Goal: Find specific page/section: Find specific page/section

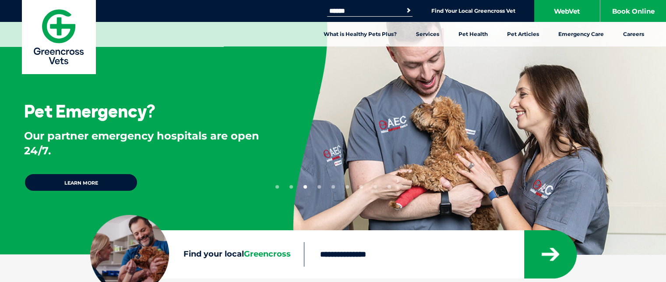
click at [349, 8] on input "Search for:" at bounding box center [364, 10] width 74 height 7
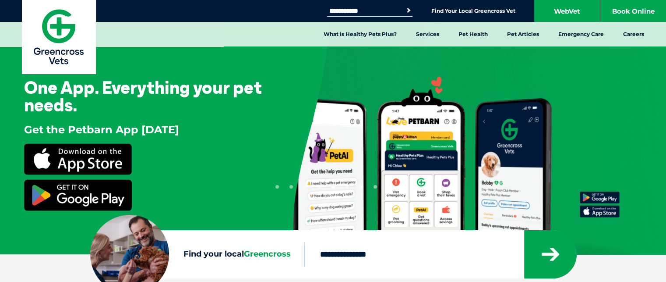
type input "**********"
click at [404, 6] on button "Search" at bounding box center [408, 10] width 9 height 9
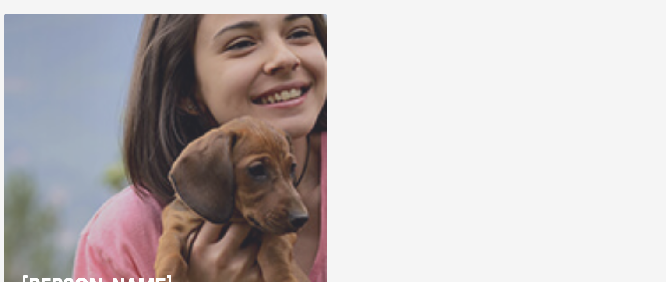
scroll to position [88, 0]
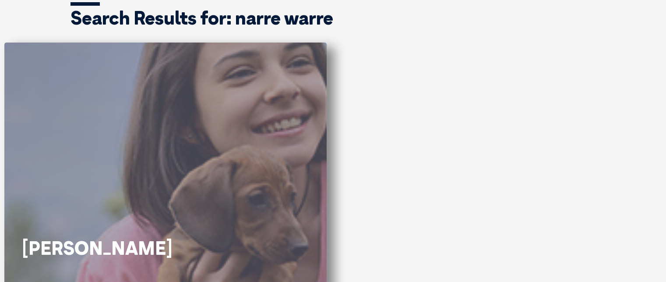
click at [300, 80] on div "Narre Warren" at bounding box center [165, 193] width 322 height 302
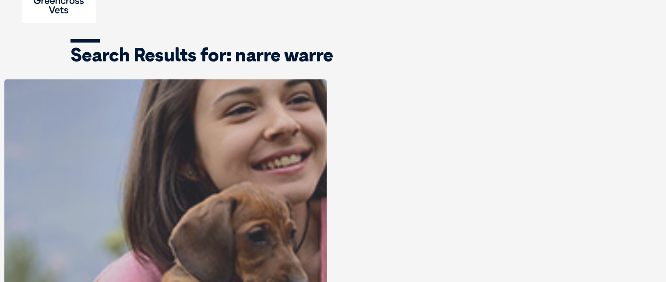
scroll to position [0, 0]
